Goal: Information Seeking & Learning: Find specific fact

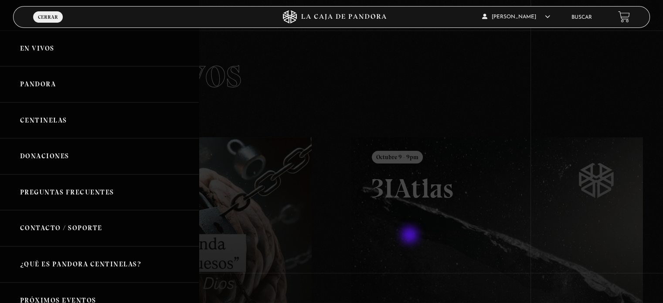
click at [591, 18] on link "Buscar" at bounding box center [581, 17] width 20 height 5
click at [587, 17] on link "Buscar" at bounding box center [581, 17] width 20 height 5
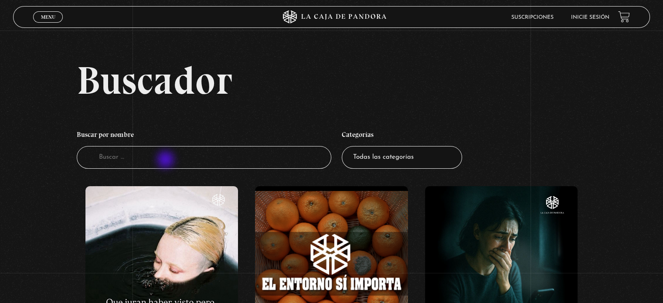
click at [166, 160] on input "Buscador" at bounding box center [204, 157] width 255 height 23
type input "h"
click at [594, 19] on link "Inicie sesión" at bounding box center [590, 17] width 38 height 5
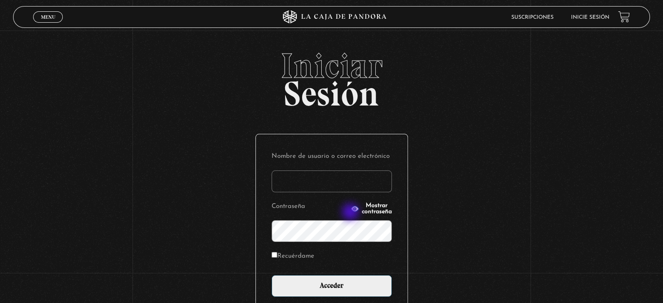
type input "zulygonzah@gmail.com"
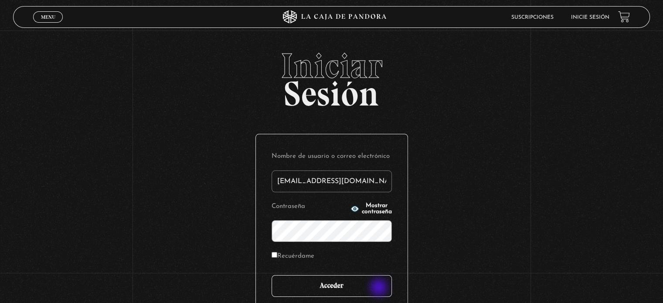
click at [363, 289] on input "Acceder" at bounding box center [332, 286] width 120 height 22
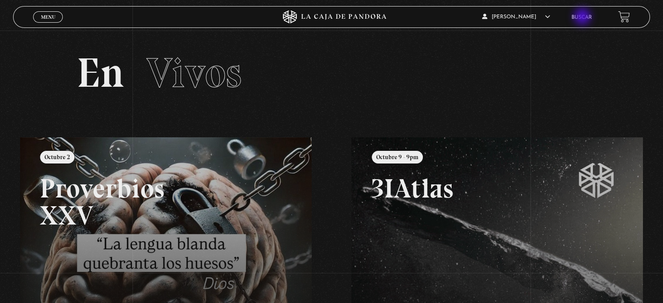
click at [583, 17] on link "Buscar" at bounding box center [581, 17] width 20 height 5
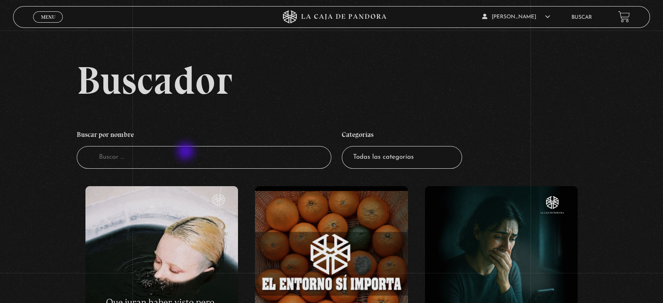
click at [187, 152] on input "Buscador" at bounding box center [204, 157] width 255 height 23
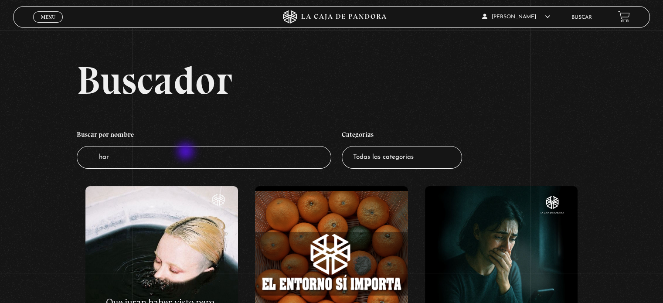
type input "harp"
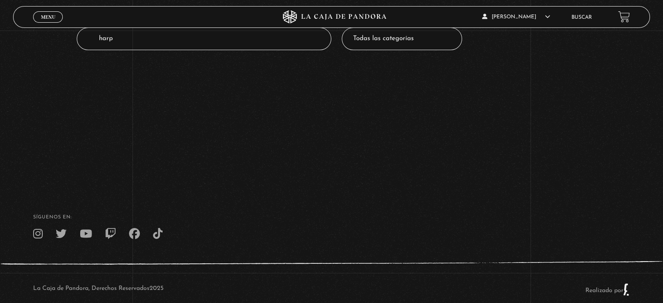
scroll to position [119, 0]
click at [105, 38] on input "harp" at bounding box center [204, 38] width 255 height 23
type input "haarp"
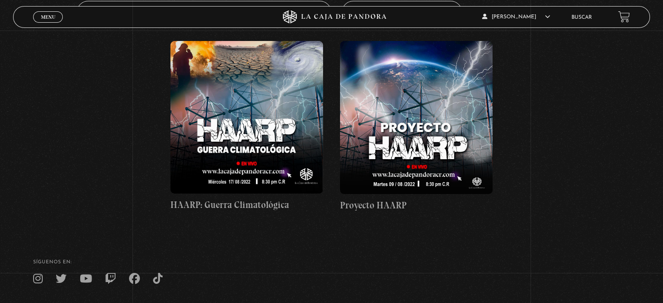
scroll to position [144, 0]
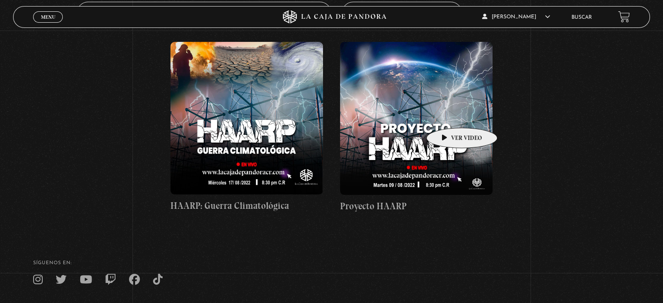
click at [448, 115] on figure at bounding box center [416, 118] width 153 height 153
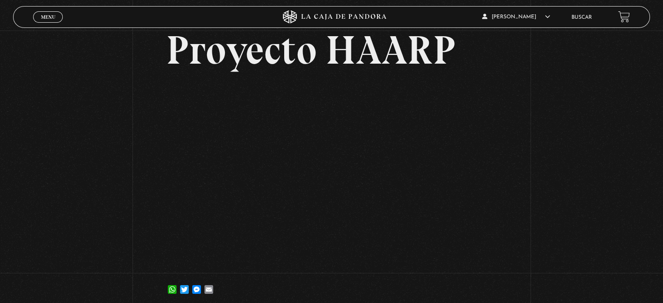
scroll to position [49, 0]
